Goal: Information Seeking & Learning: Learn about a topic

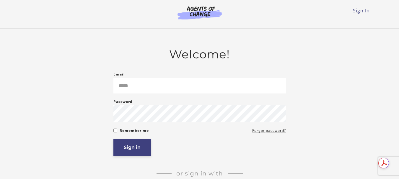
type input "**********"
click at [141, 144] on button "Sign in" at bounding box center [131, 147] width 37 height 17
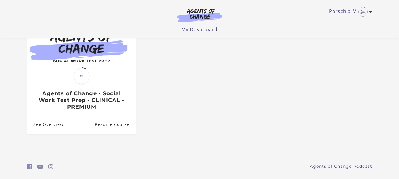
scroll to position [75, 0]
click at [98, 115] on link "Translation missing: en.liquid.partials.dashboard_course_card.progress_descript…" at bounding box center [81, 66] width 109 height 98
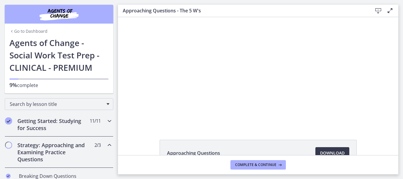
click at [48, 125] on h2 "Getting Started: Studying for Success" at bounding box center [53, 124] width 72 height 14
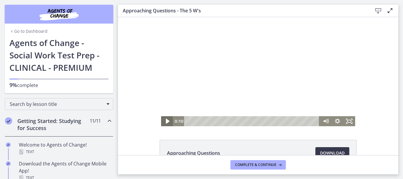
click at [163, 122] on icon "Play Video" at bounding box center [167, 121] width 14 height 12
click at [165, 122] on icon "Pause" at bounding box center [167, 121] width 12 height 10
